Goal: Task Accomplishment & Management: Manage account settings

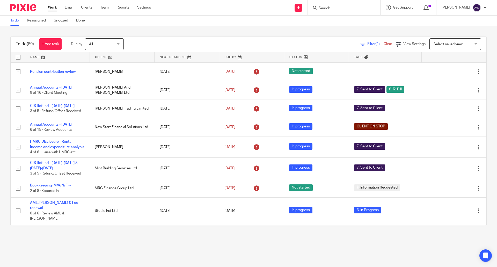
drag, startPoint x: 0, startPoint y: 0, endPoint x: 237, endPoint y: 25, distance: 238.6
click at [237, 25] on div "To do Reassigned Snoozed Done" at bounding box center [248, 21] width 497 height 10
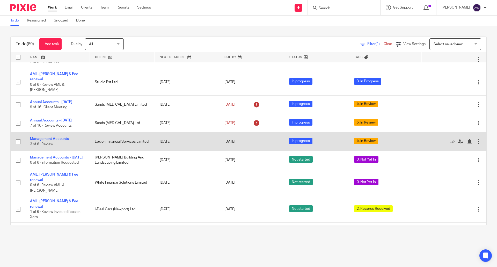
click at [57, 138] on link "Management Accounts" at bounding box center [49, 139] width 39 height 4
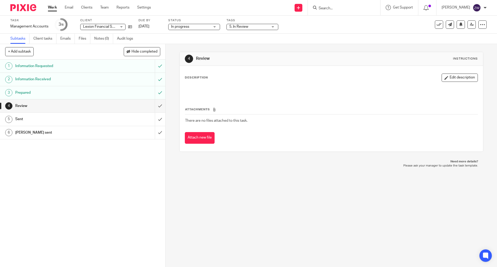
click at [240, 23] on div "Tags 5. In Review 0. Not Yet In 1. Information Requested 2. Records Received 3.…" at bounding box center [253, 24] width 52 height 12
click at [241, 26] on span "5. In Review" at bounding box center [238, 27] width 19 height 4
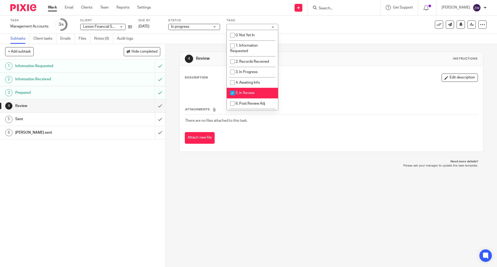
click at [251, 95] on li "5. In Review" at bounding box center [252, 93] width 51 height 11
checkbox input "false"
click at [251, 100] on li "6. Post Review Adj" at bounding box center [252, 103] width 51 height 11
checkbox input "true"
click at [218, 160] on p "Need more details?" at bounding box center [331, 162] width 293 height 4
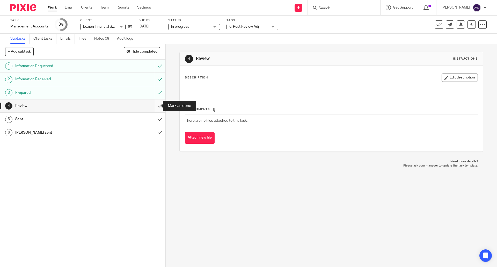
click at [155, 106] on input "submit" at bounding box center [83, 105] width 166 height 13
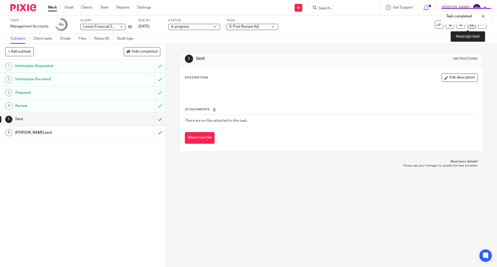
click at [468, 28] on link at bounding box center [472, 24] width 8 height 8
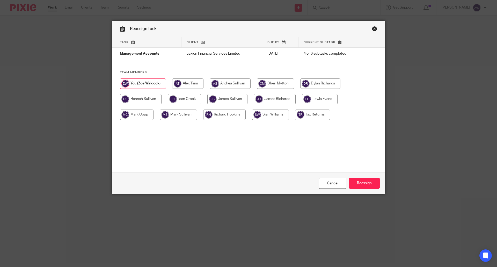
click at [315, 86] on input "radio" at bounding box center [320, 83] width 40 height 10
radio input "true"
click at [363, 179] on input "Reassign" at bounding box center [364, 183] width 31 height 11
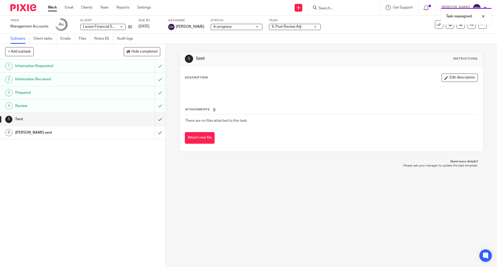
click at [25, 5] on img at bounding box center [23, 7] width 26 height 7
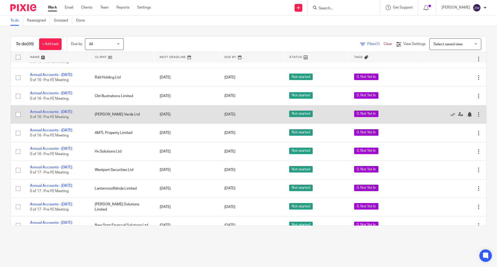
scroll to position [1425, 0]
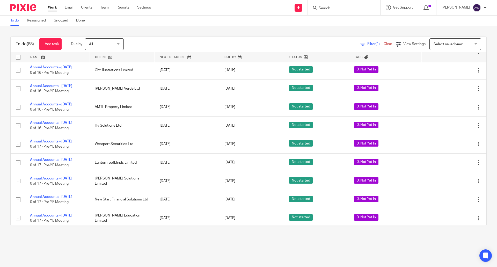
click at [313, 249] on main "To do Reassigned Snoozed Done To do (88) + Add task Due by All All Today Tomorr…" at bounding box center [248, 133] width 497 height 267
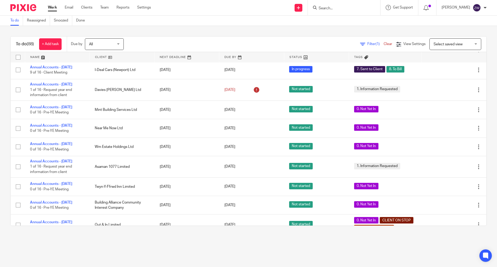
scroll to position [1132, 0]
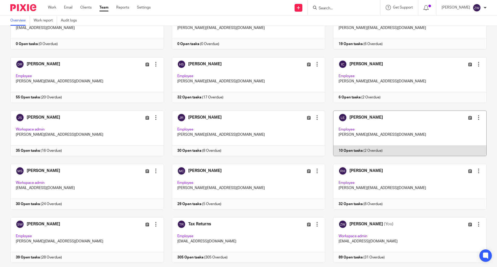
scroll to position [66, 0]
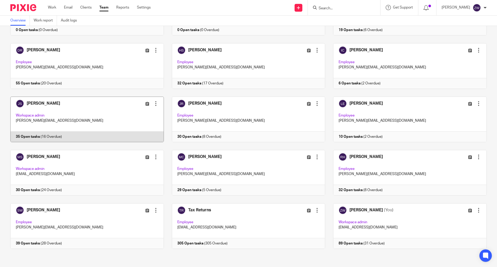
click at [97, 118] on link at bounding box center [83, 120] width 162 height 46
click at [36, 103] on link at bounding box center [83, 120] width 162 height 46
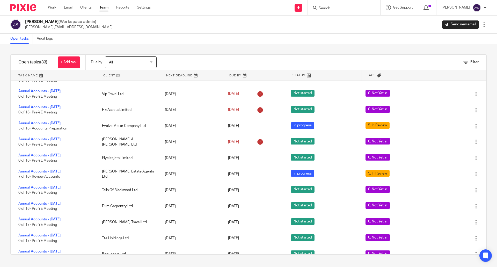
scroll to position [361, 0]
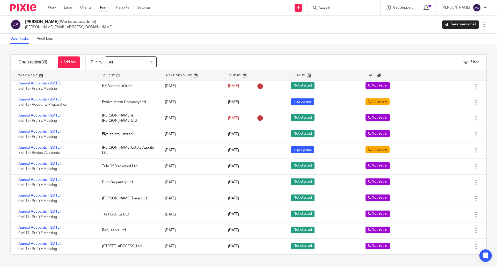
click at [105, 9] on link "Team" at bounding box center [103, 7] width 9 height 5
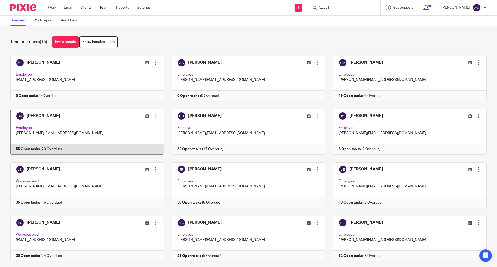
click at [60, 119] on link at bounding box center [83, 132] width 162 height 46
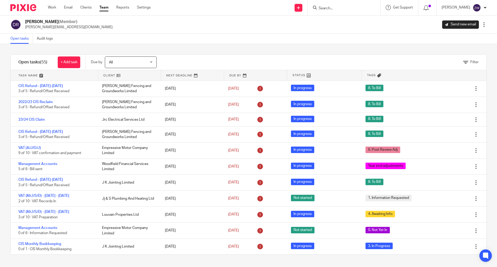
click at [95, 6] on ul "Work Email Clients Team Reports Settings" at bounding box center [103, 7] width 111 height 5
click at [102, 7] on link "Team" at bounding box center [103, 7] width 9 height 5
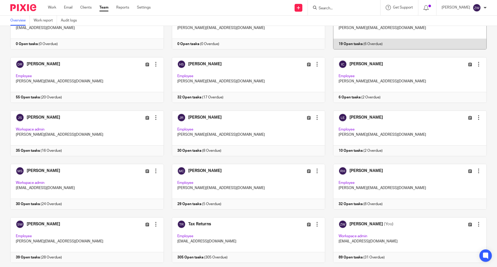
scroll to position [66, 0]
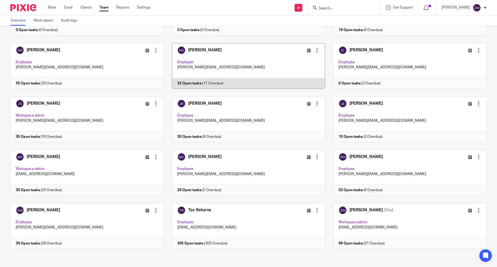
click at [221, 55] on link at bounding box center [245, 66] width 162 height 46
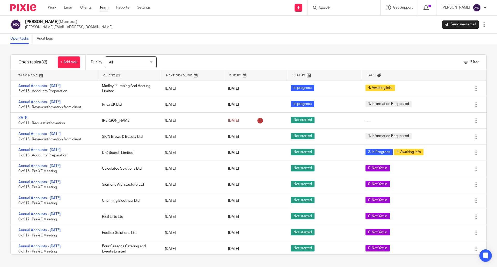
scroll to position [350, 0]
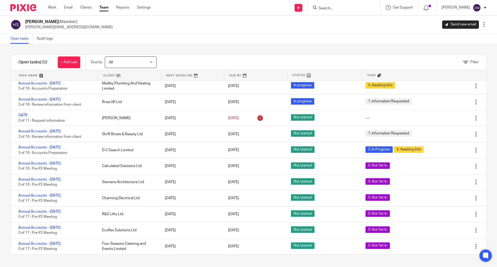
click at [104, 6] on link "Team" at bounding box center [103, 7] width 9 height 5
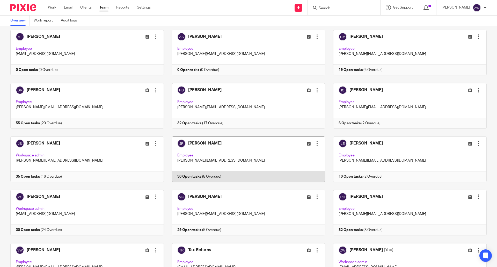
scroll to position [66, 0]
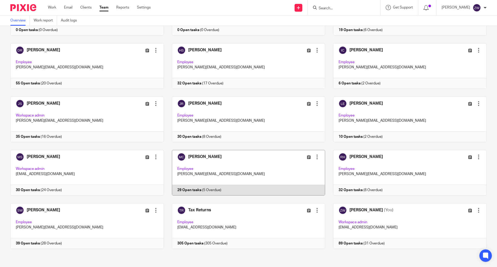
click at [244, 165] on link at bounding box center [245, 173] width 162 height 46
